Goal: Find specific page/section: Find specific page/section

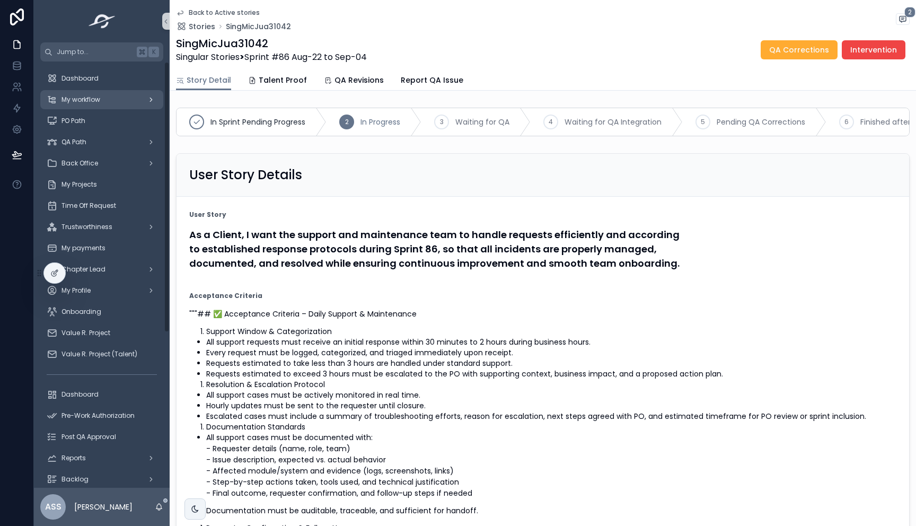
click at [68, 101] on span "My workflow" at bounding box center [81, 99] width 39 height 8
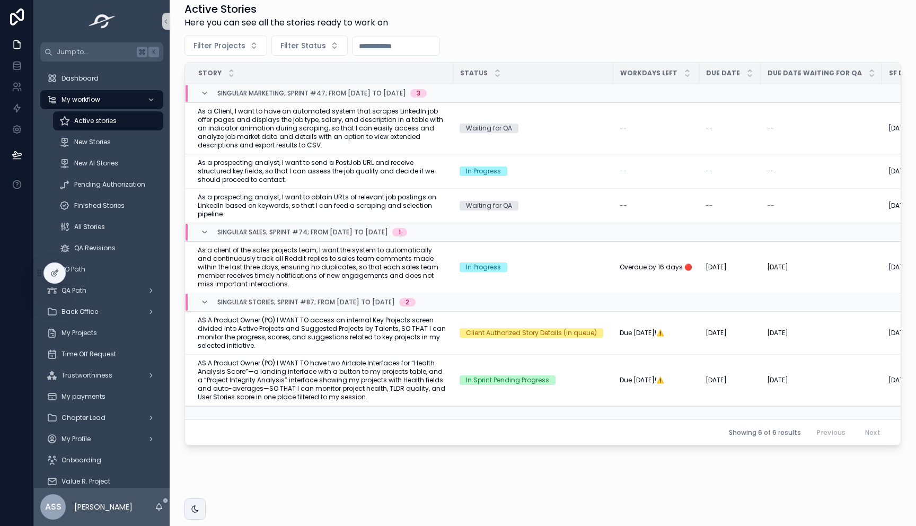
scroll to position [198, 0]
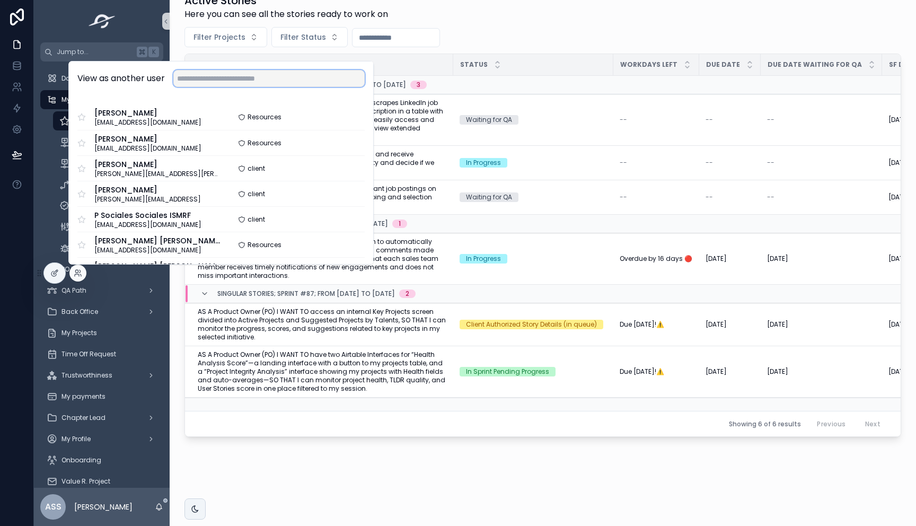
click at [259, 86] on input "text" at bounding box center [268, 78] width 191 height 17
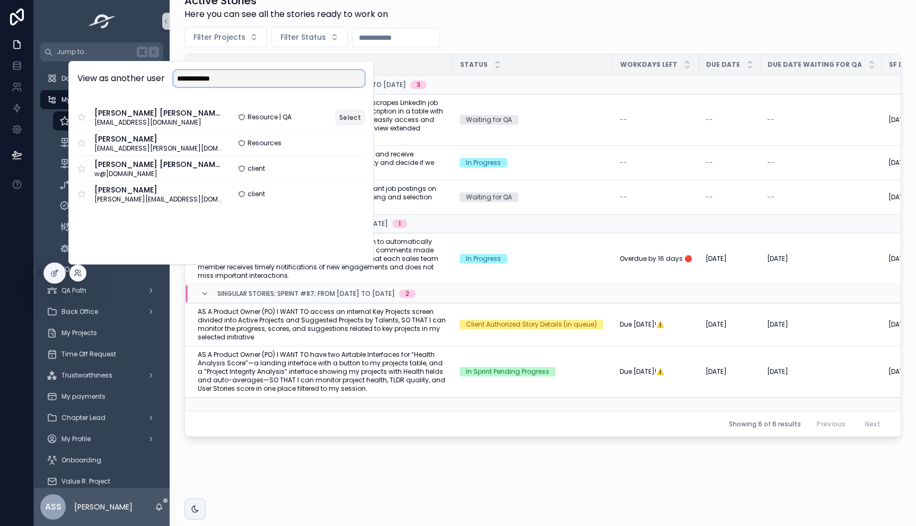
type input "**********"
click at [345, 112] on button "Select" at bounding box center [350, 117] width 29 height 15
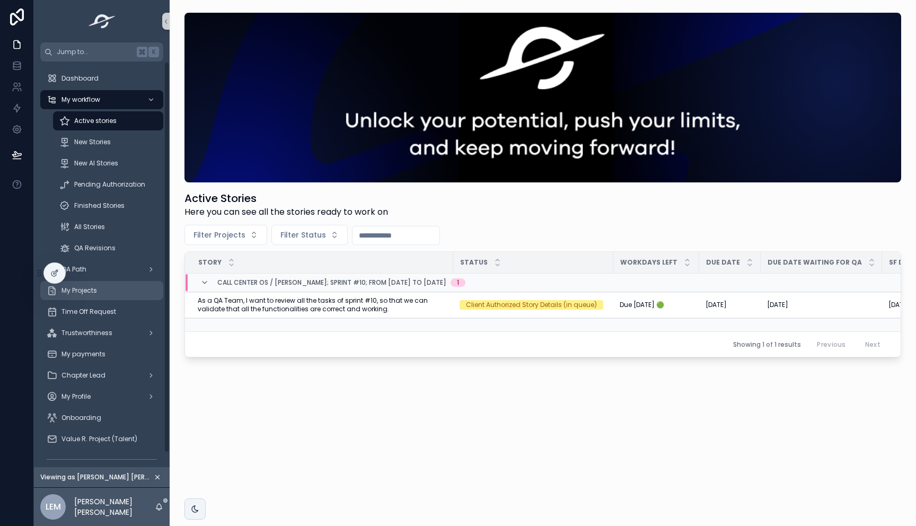
click at [99, 297] on div "My Projects" at bounding box center [102, 290] width 110 height 17
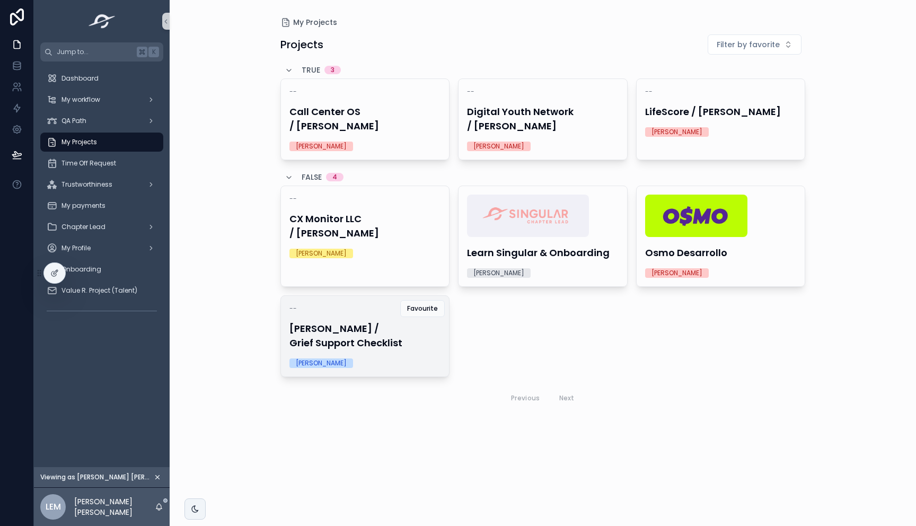
click at [366, 327] on h4 "Samina Bari / Grief Support Checklist" at bounding box center [366, 335] width 152 height 29
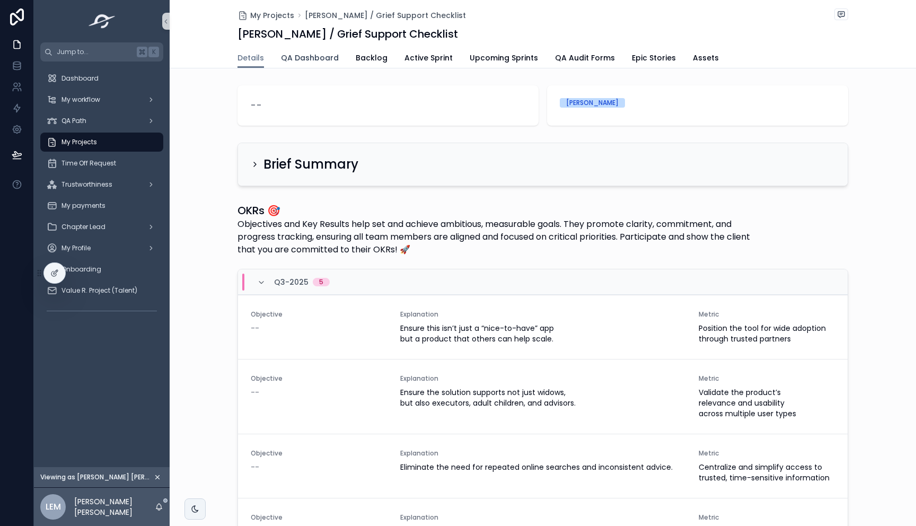
click at [302, 56] on span "QA Dashboard" at bounding box center [310, 57] width 58 height 11
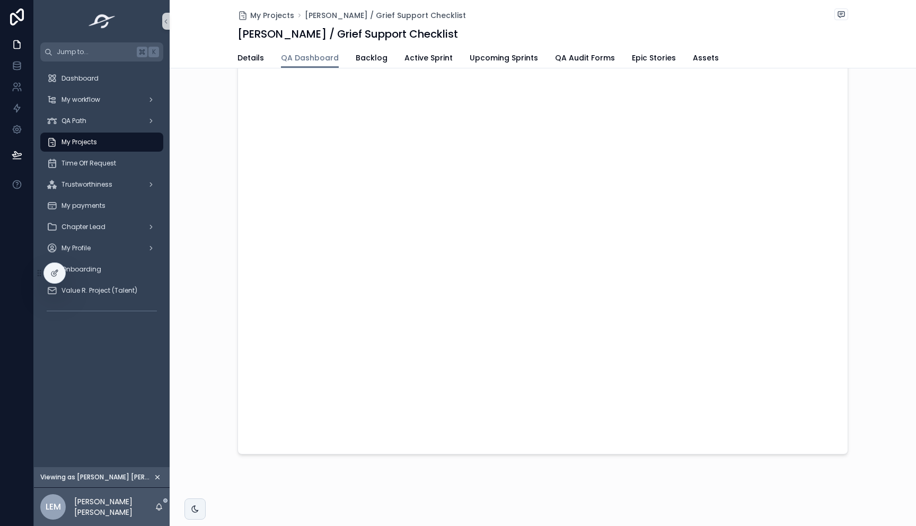
scroll to position [130, 0]
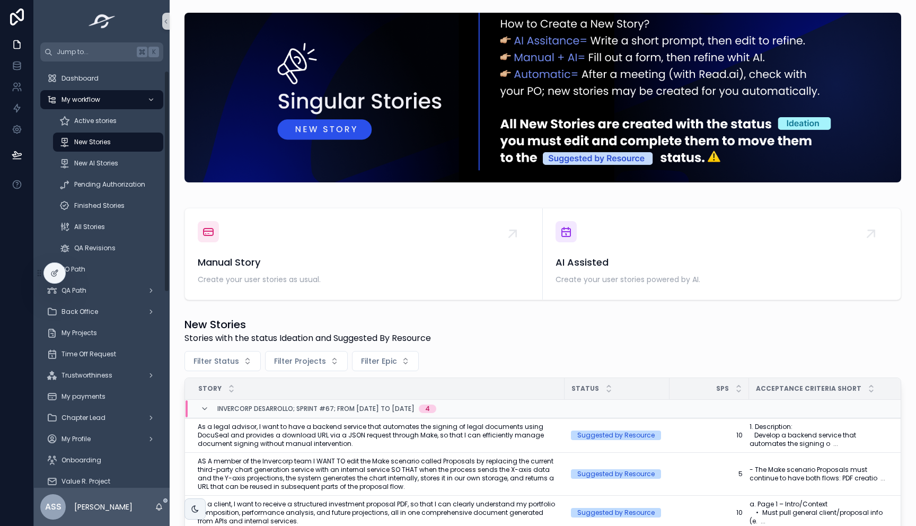
scroll to position [121, 0]
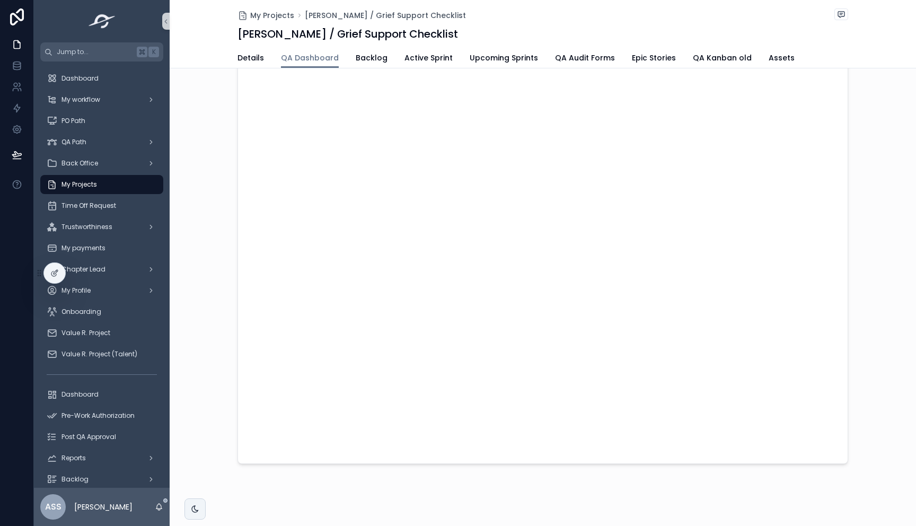
scroll to position [158, 0]
